Goal: Task Accomplishment & Management: Use online tool/utility

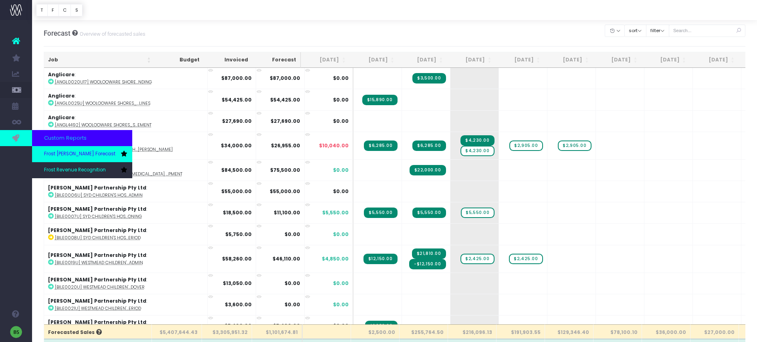
click at [74, 150] on span "Frost [PERSON_NAME] Forecast" at bounding box center [79, 153] width 71 height 7
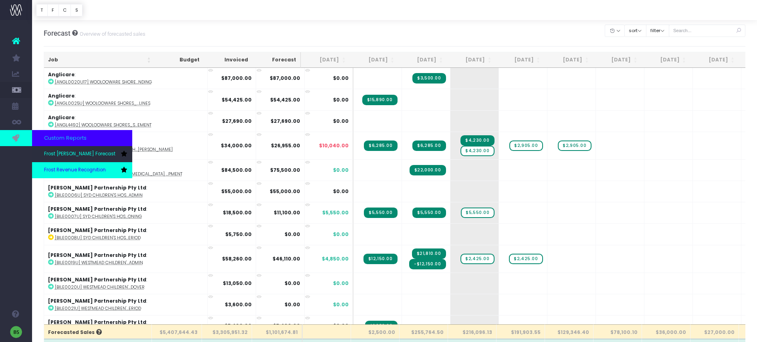
click at [59, 170] on span "Frost Revenue Recognition" at bounding box center [75, 169] width 62 height 7
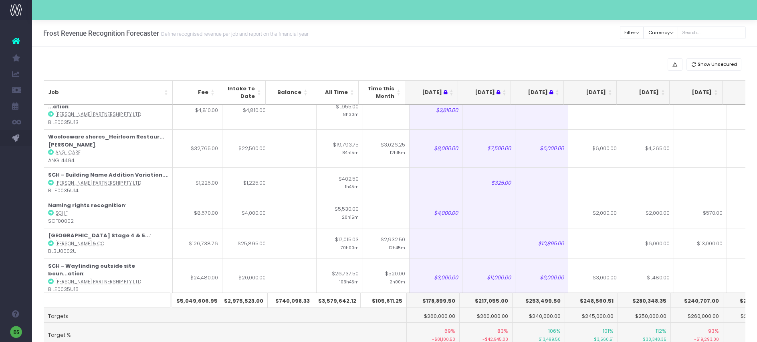
scroll to position [3167, 0]
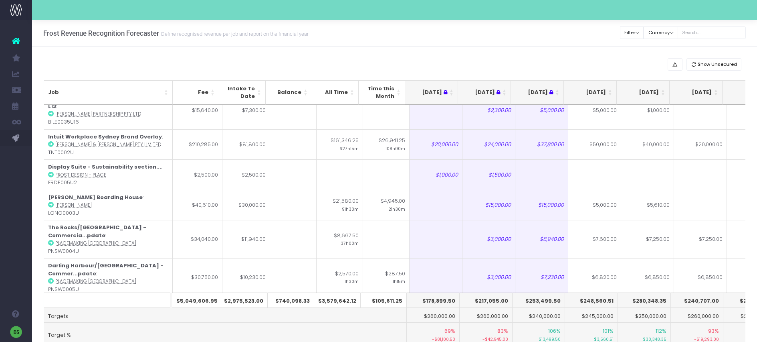
type input "5000"
type input "$5,000.00"
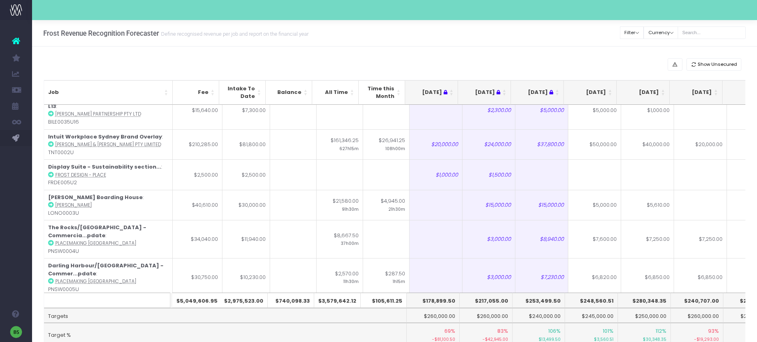
type input "$5,500.00"
click at [645, 180] on input "$5,500.00" at bounding box center [643, 180] width 53 height 30
click at [647, 180] on input "$5,500.00" at bounding box center [643, 180] width 53 height 30
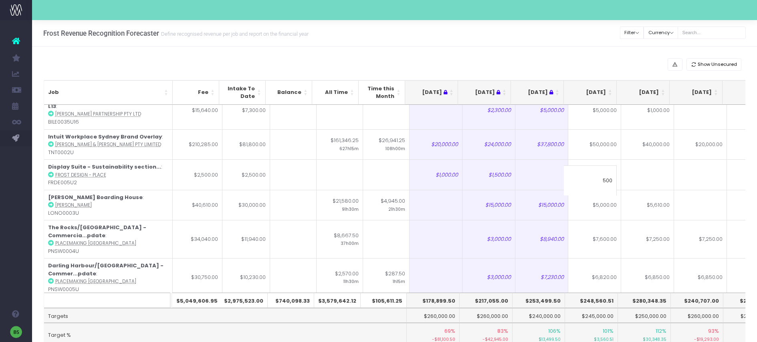
click at [647, 180] on input "$5,500.00" at bounding box center [643, 180] width 53 height 30
drag, startPoint x: 657, startPoint y: 179, endPoint x: 645, endPoint y: 180, distance: 12.5
click at [645, 180] on input "$5,500.00" at bounding box center [643, 180] width 53 height 30
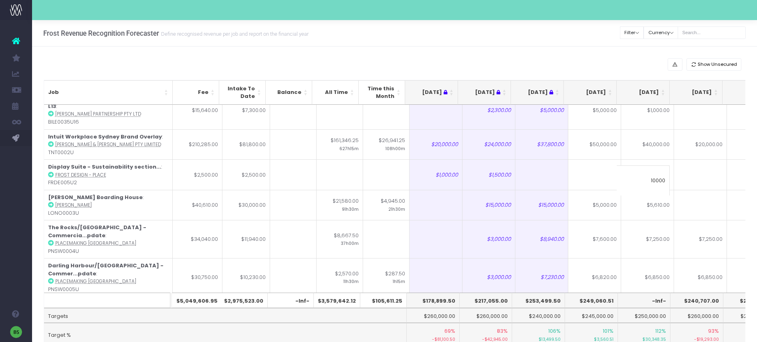
type input "10000"
type input "$5,000.00"
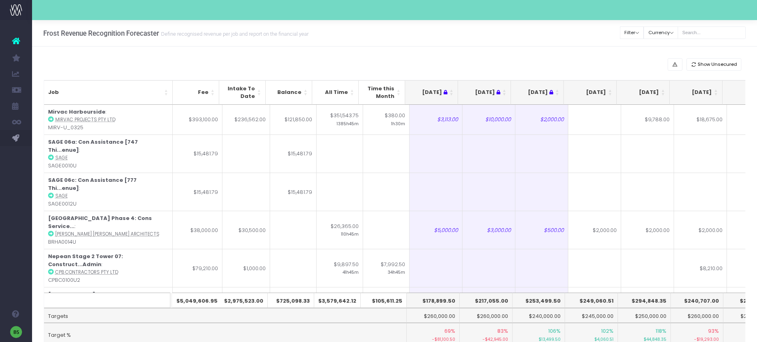
click at [725, 23] on div "Clear Filters Filter By Account Manager All jeremy georgie lauren inezritchie a…" at bounding box center [683, 30] width 125 height 20
click at [720, 32] on input "text" at bounding box center [712, 32] width 68 height 12
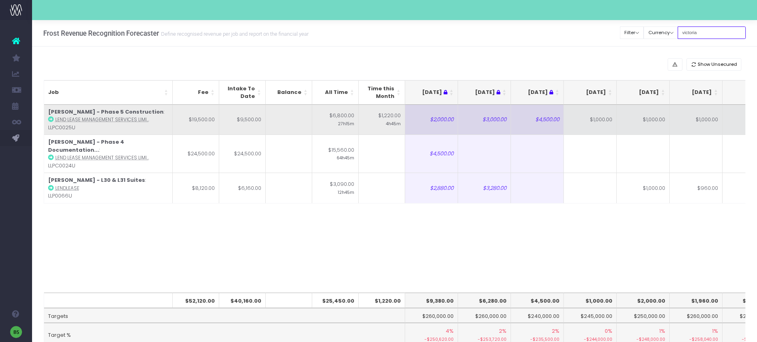
type input "victoria"
click at [607, 127] on td "$1,000.00" at bounding box center [590, 120] width 53 height 30
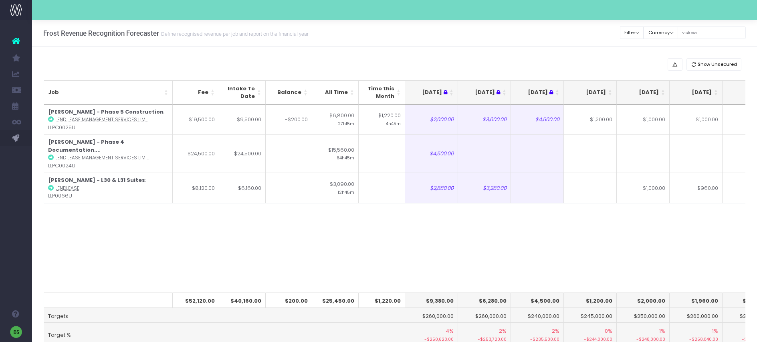
click at [598, 63] on div "Show Unsecured" at bounding box center [395, 64] width 702 height 12
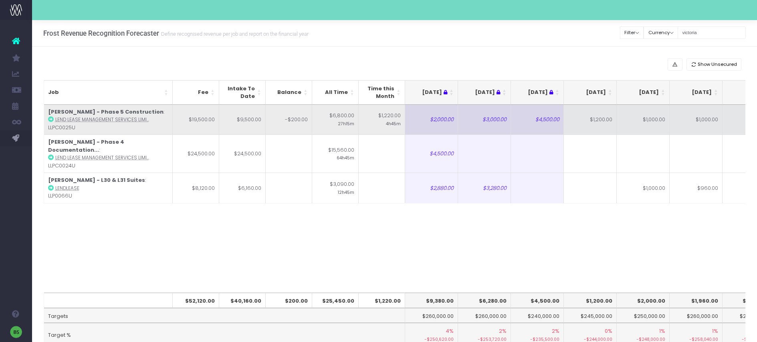
click at [691, 125] on td "$1,000.00" at bounding box center [696, 120] width 53 height 30
click at [653, 125] on td "$1,000.00" at bounding box center [643, 120] width 53 height 30
click at [689, 124] on td "$800.00" at bounding box center [696, 120] width 53 height 30
type input "1000"
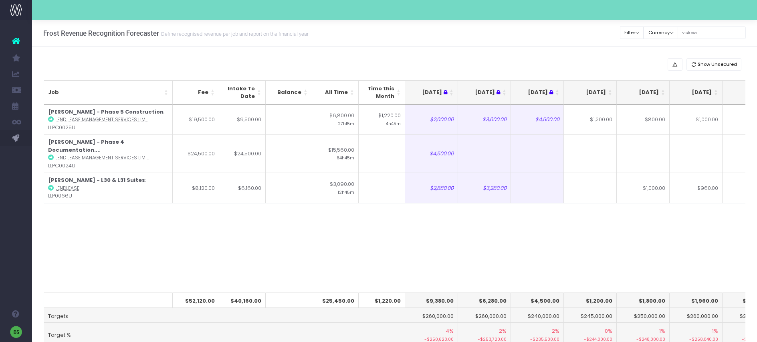
click at [602, 56] on div "Show Unsecured Job Fee Intake To Date Balance All Time Time this Month May 25 J…" at bounding box center [394, 213] width 725 height 332
click at [718, 34] on input "victoria" at bounding box center [712, 32] width 68 height 12
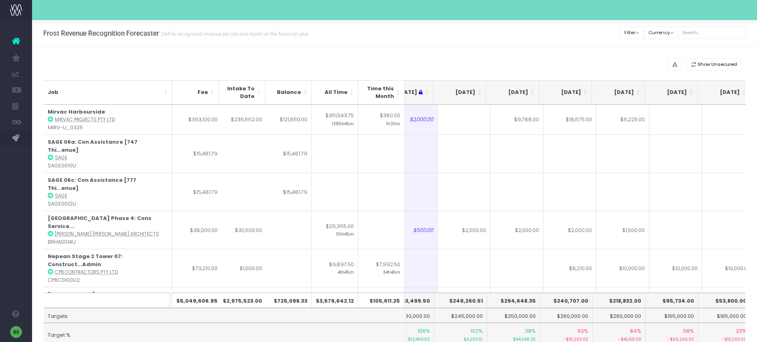
scroll to position [0, 146]
